Goal: Task Accomplishment & Management: Use online tool/utility

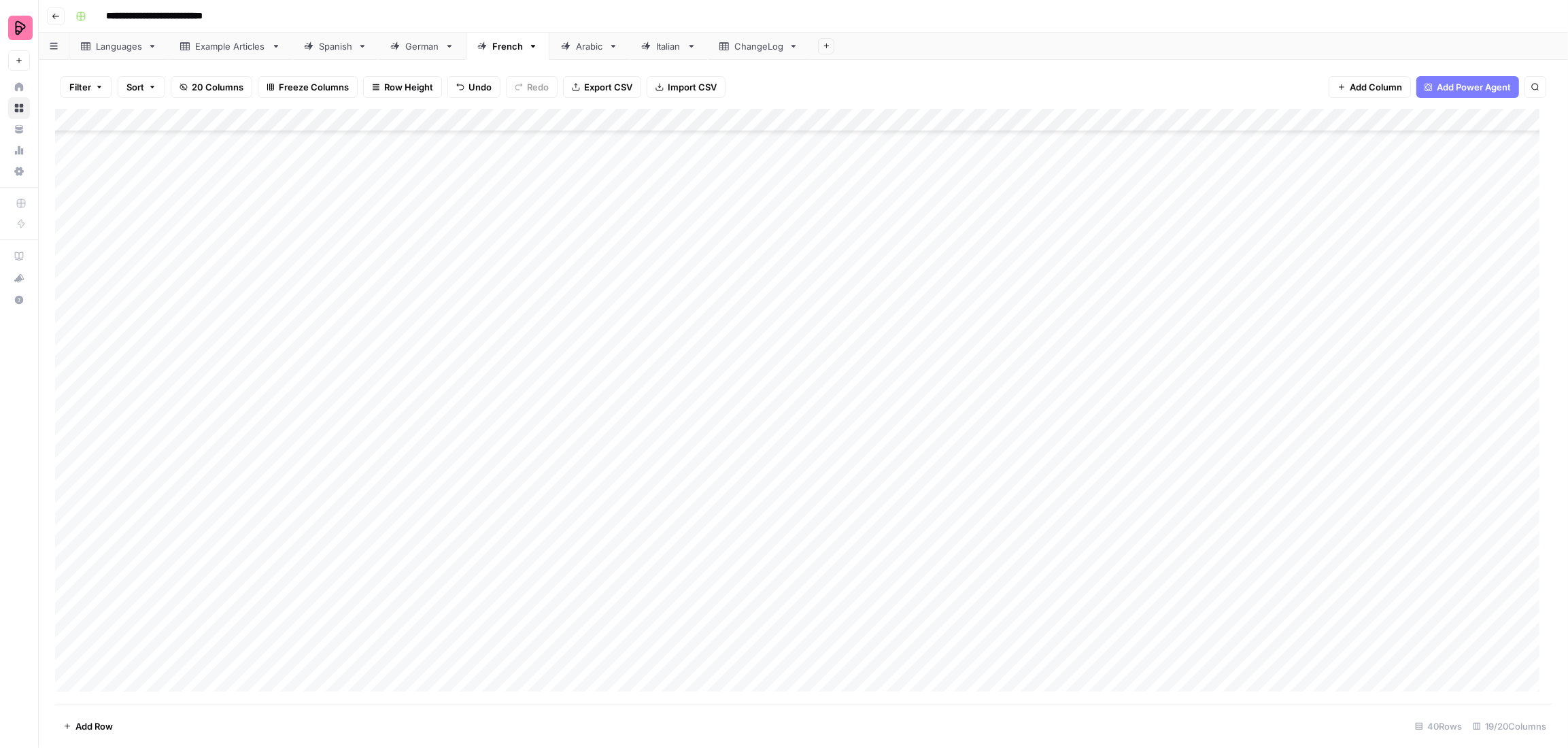
scroll to position [292, 0]
click at [728, 429] on div "Add Column" at bounding box center [803, 406] width 1496 height 595
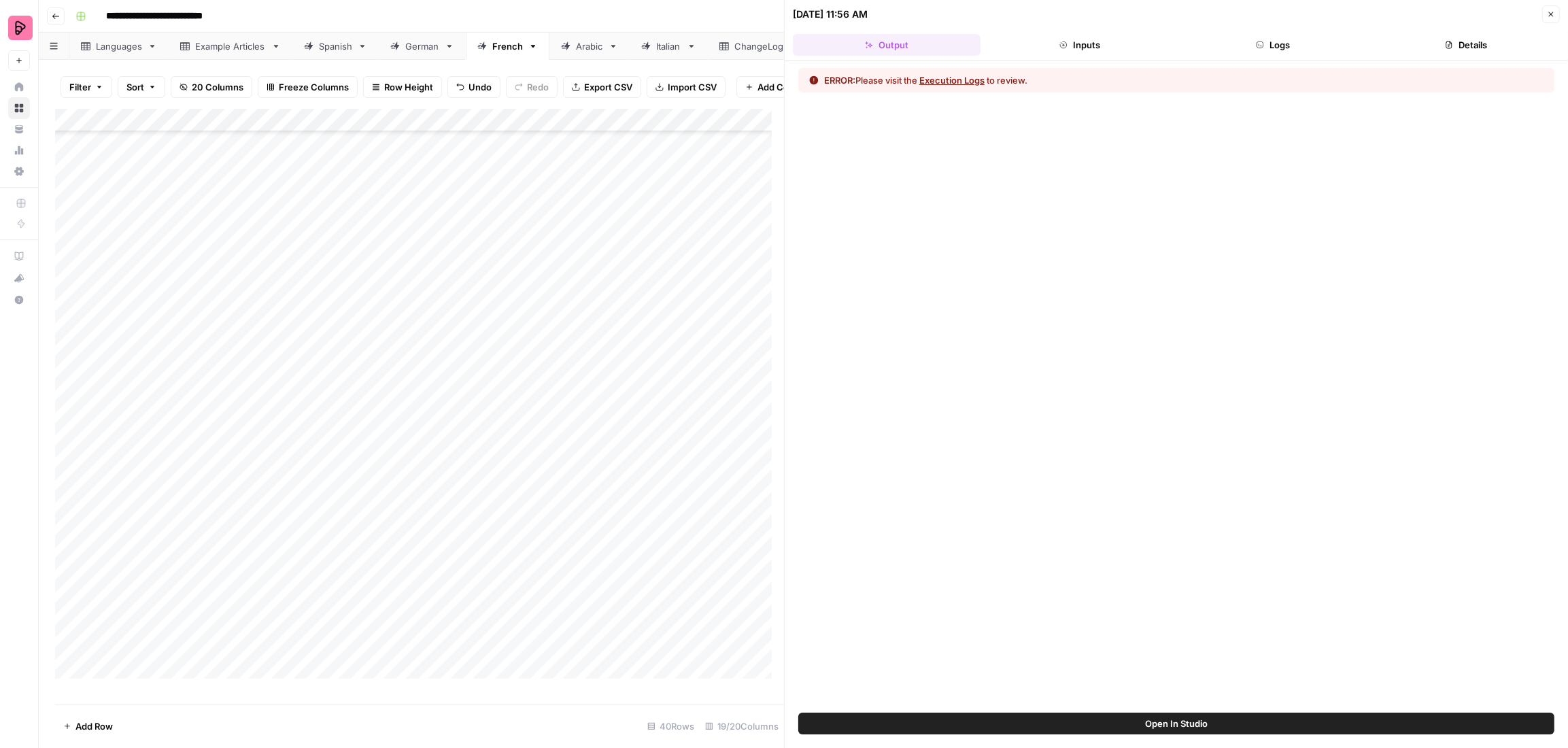
click at [1431, 48] on button "Details" at bounding box center [1466, 44] width 187 height 22
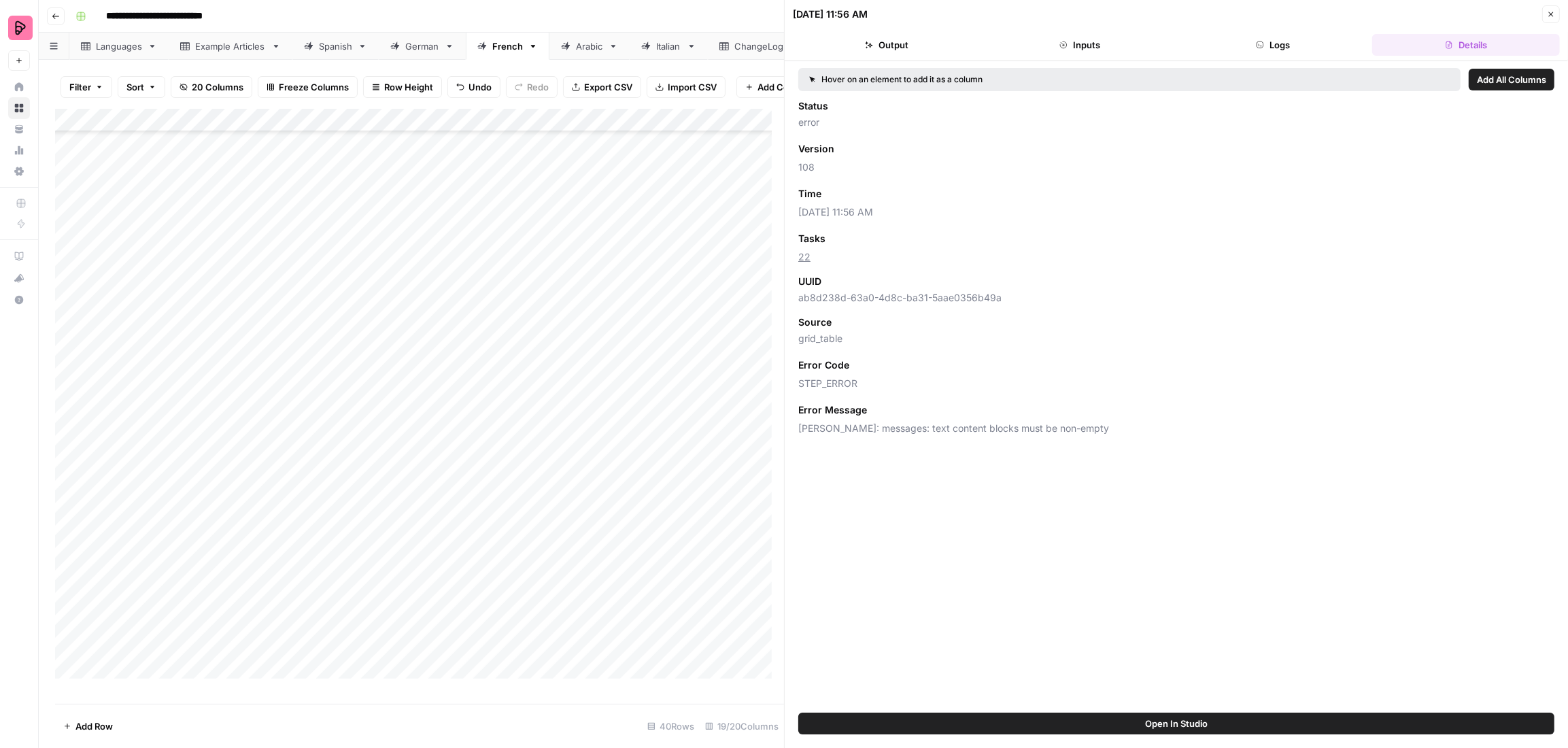
click at [1332, 46] on button "Logs" at bounding box center [1272, 44] width 187 height 22
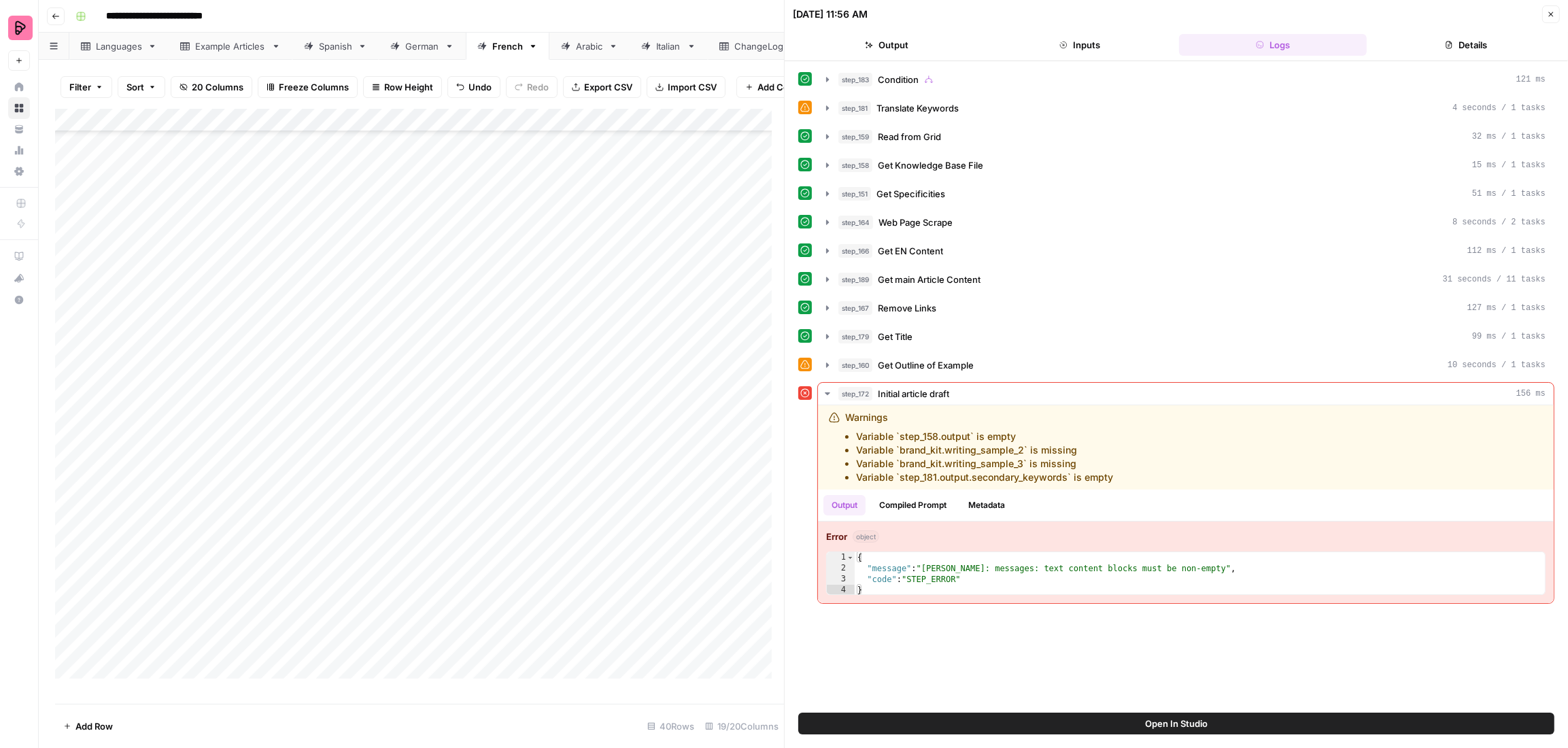
click at [1452, 47] on button "Details" at bounding box center [1466, 44] width 187 height 22
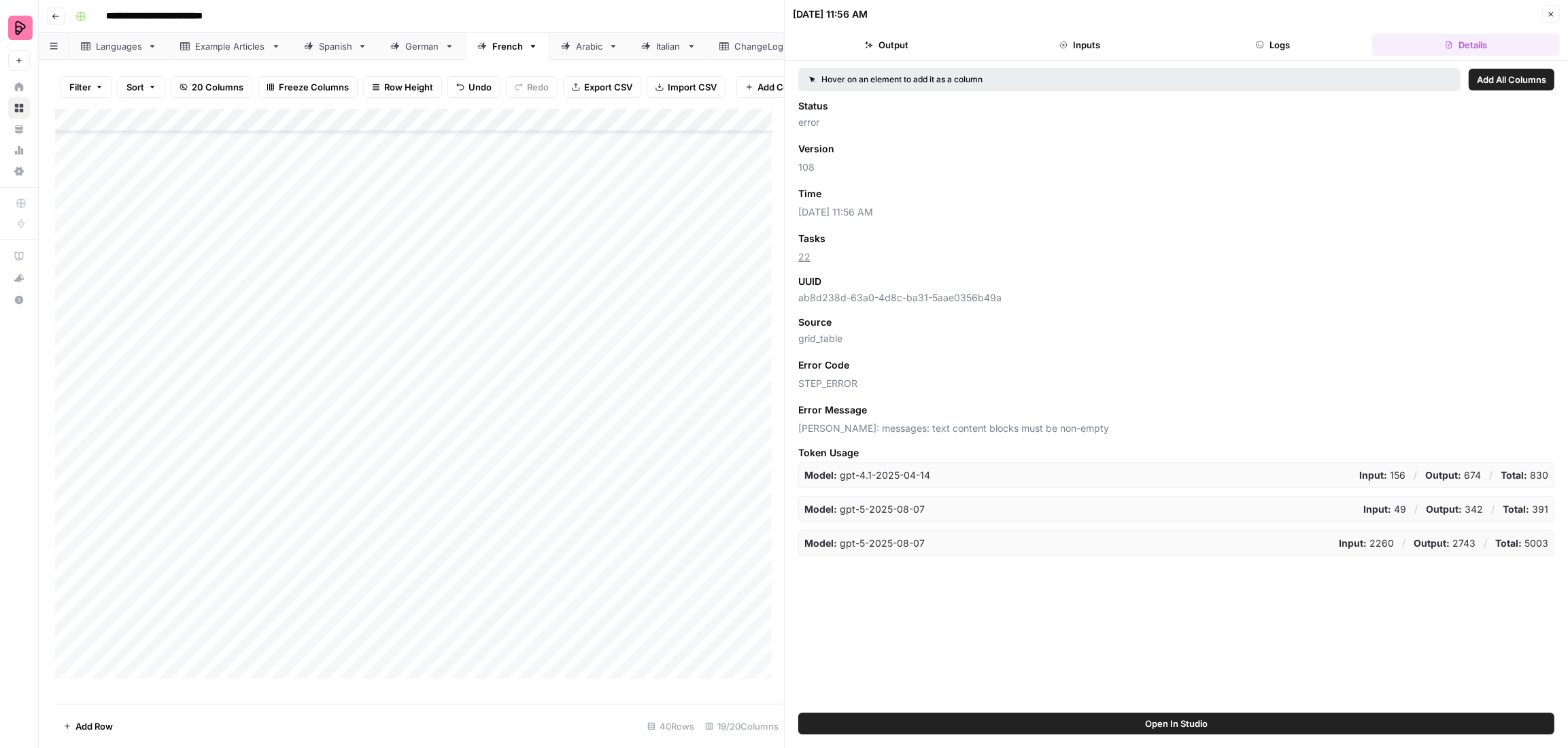
click at [1309, 46] on button "Logs" at bounding box center [1272, 44] width 187 height 22
